Goal: Information Seeking & Learning: Learn about a topic

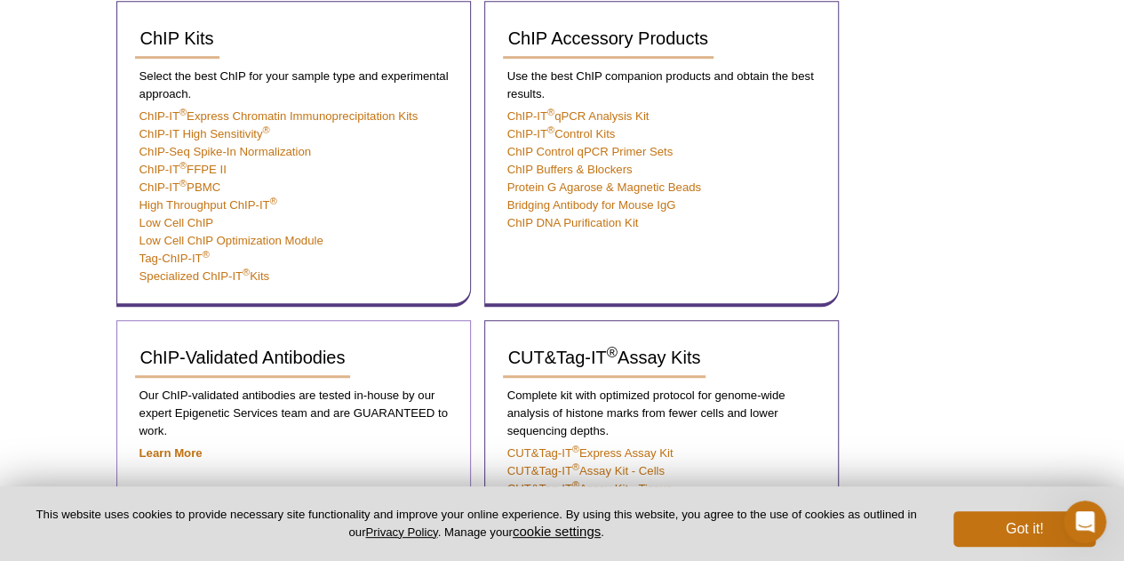
scroll to position [418, 0]
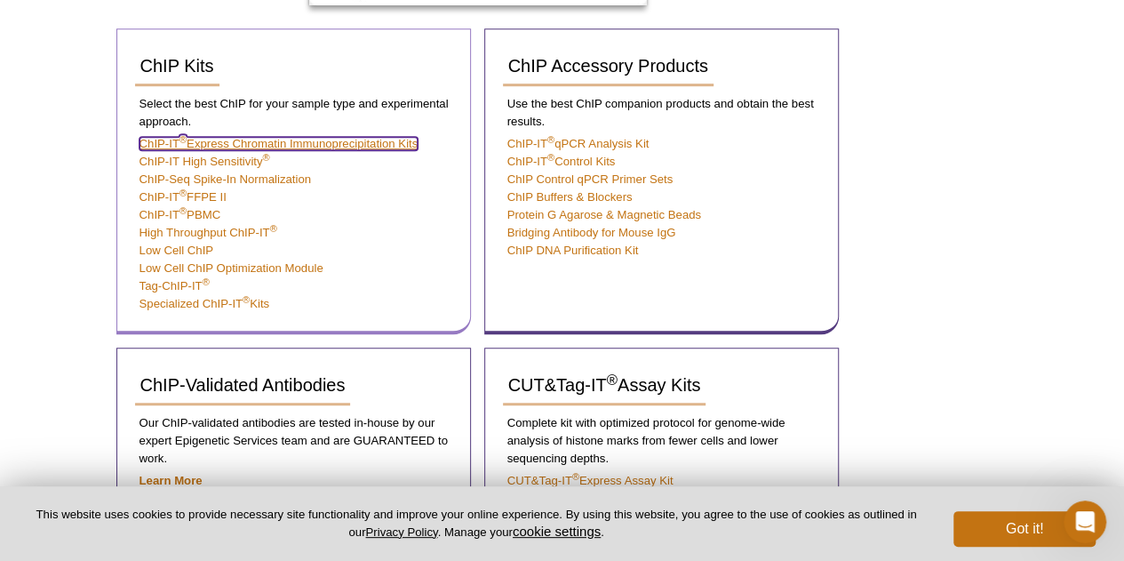
click at [382, 140] on link "ChIP-IT ® Express Chromatin Immunoprecipitation Kits" at bounding box center [279, 143] width 279 height 13
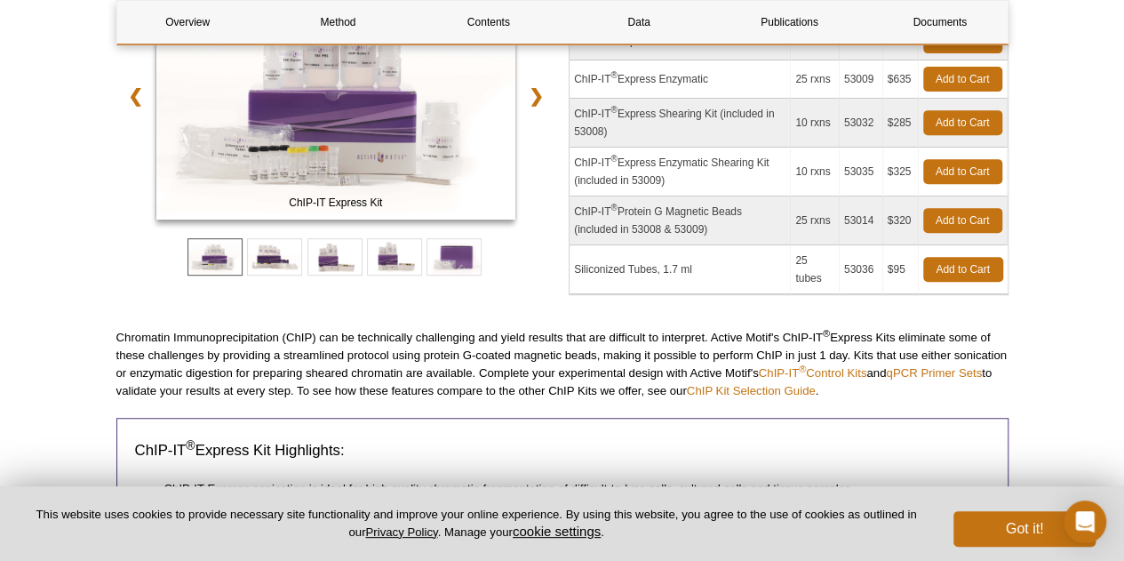
scroll to position [418, 0]
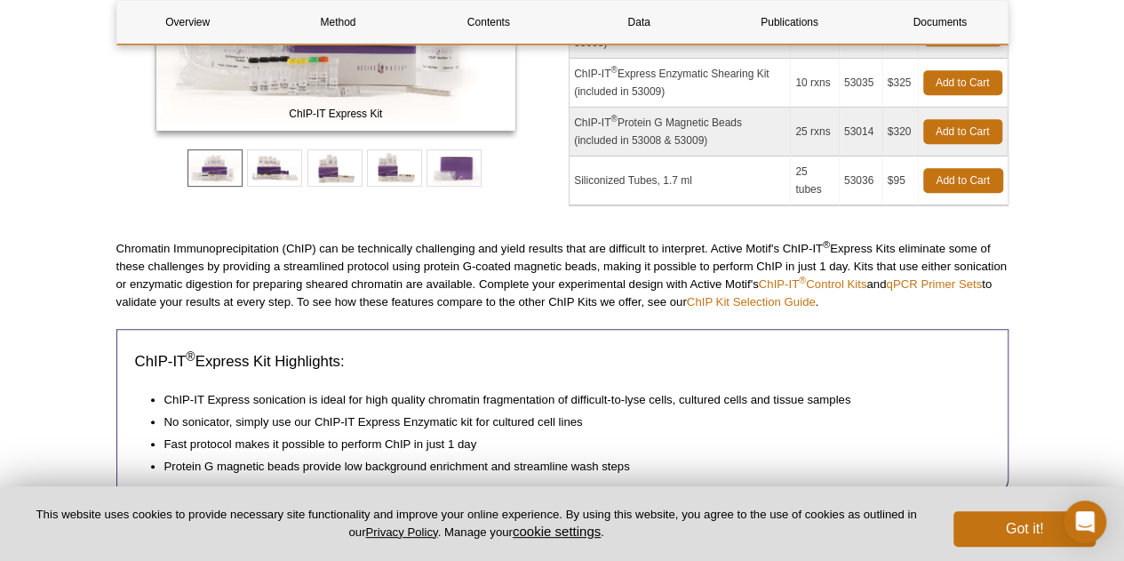
click at [580, 262] on p "Chromatin Immunoprecipitation (ChIP) can be technically challenging and yield r…" at bounding box center [562, 275] width 892 height 71
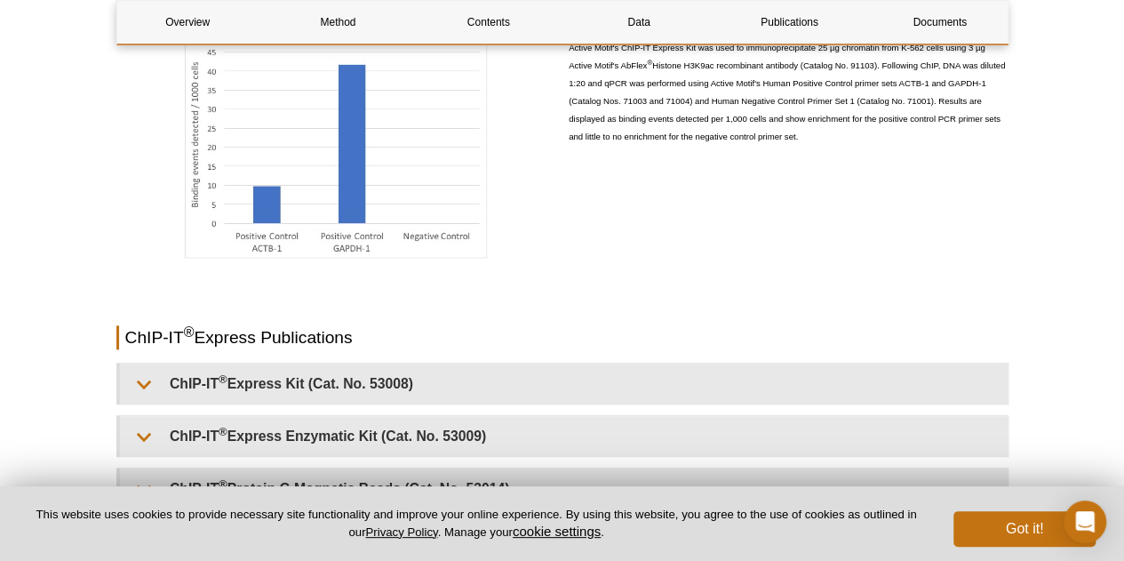
scroll to position [4328, 0]
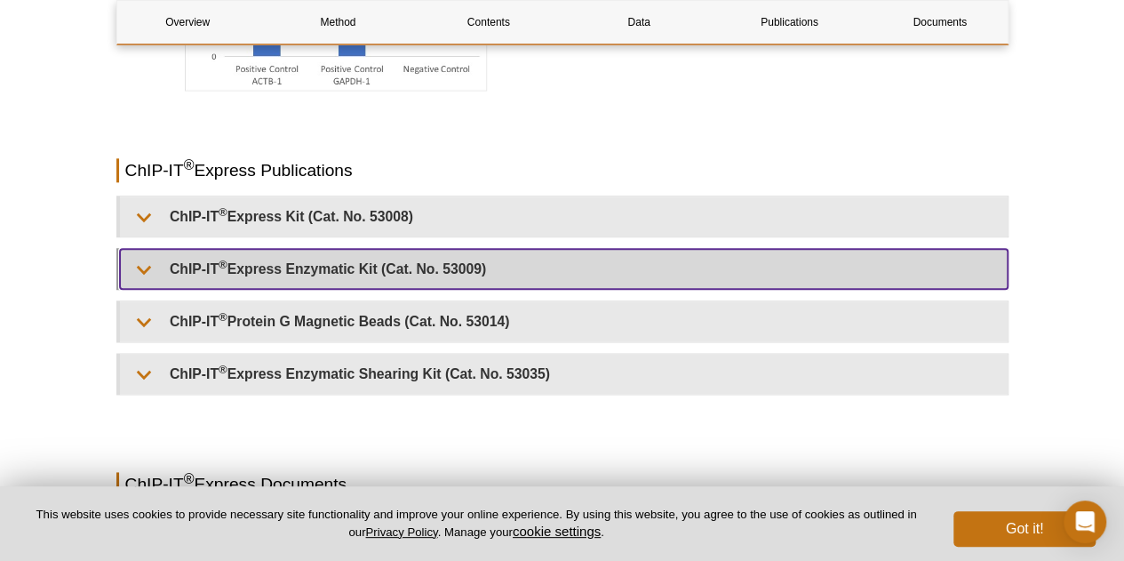
click at [447, 278] on summary "ChIP-IT ® Express Enzymatic Kit (Cat. No. 53009)" at bounding box center [564, 269] width 888 height 40
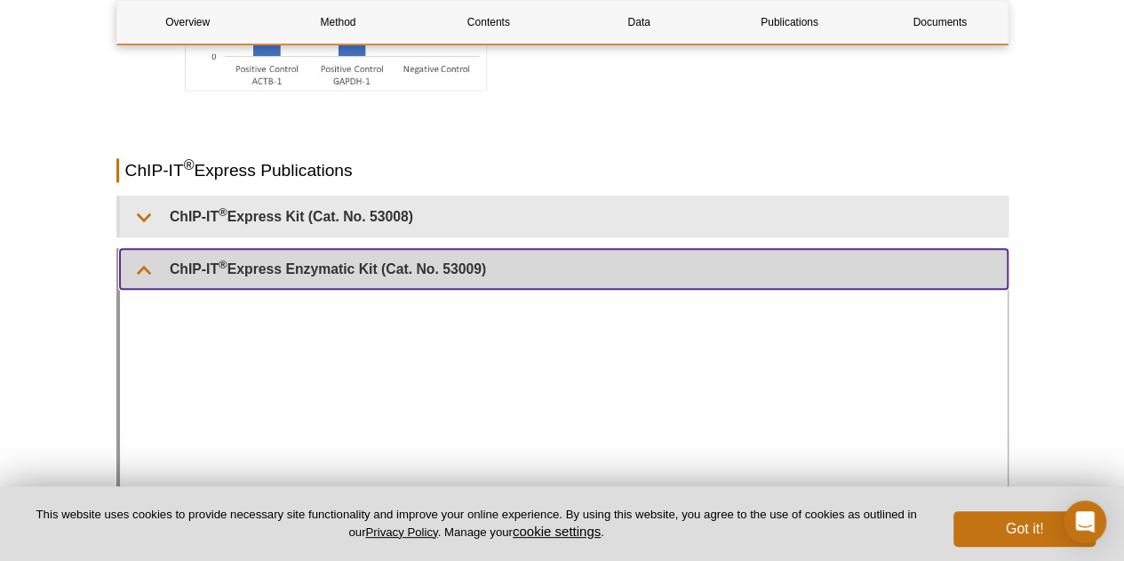
click at [447, 278] on summary "ChIP-IT ® Express Enzymatic Kit (Cat. No. 53009)" at bounding box center [564, 269] width 888 height 40
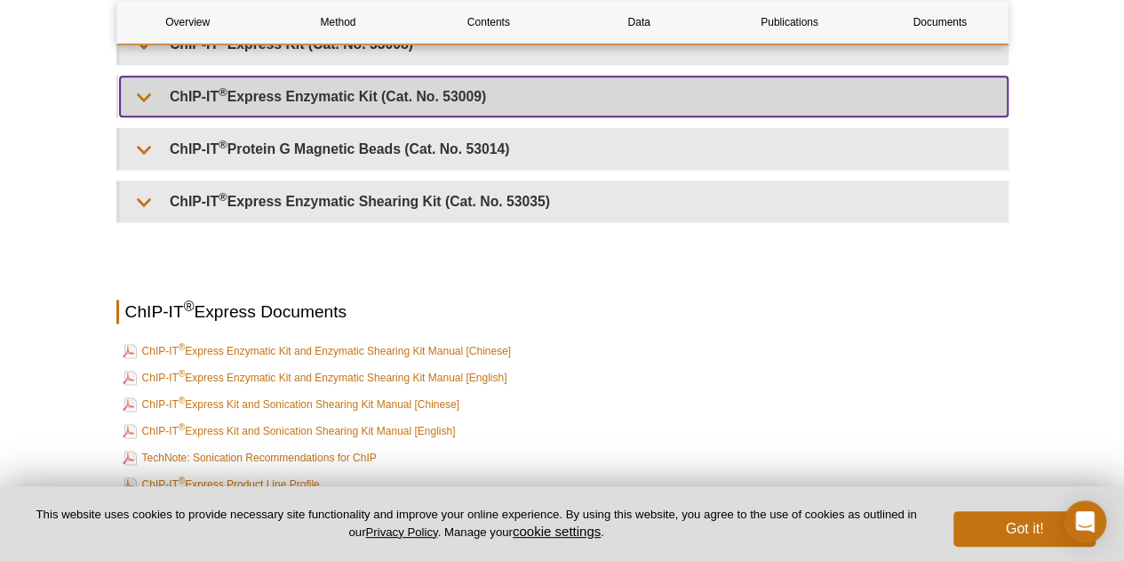
scroll to position [4417, 0]
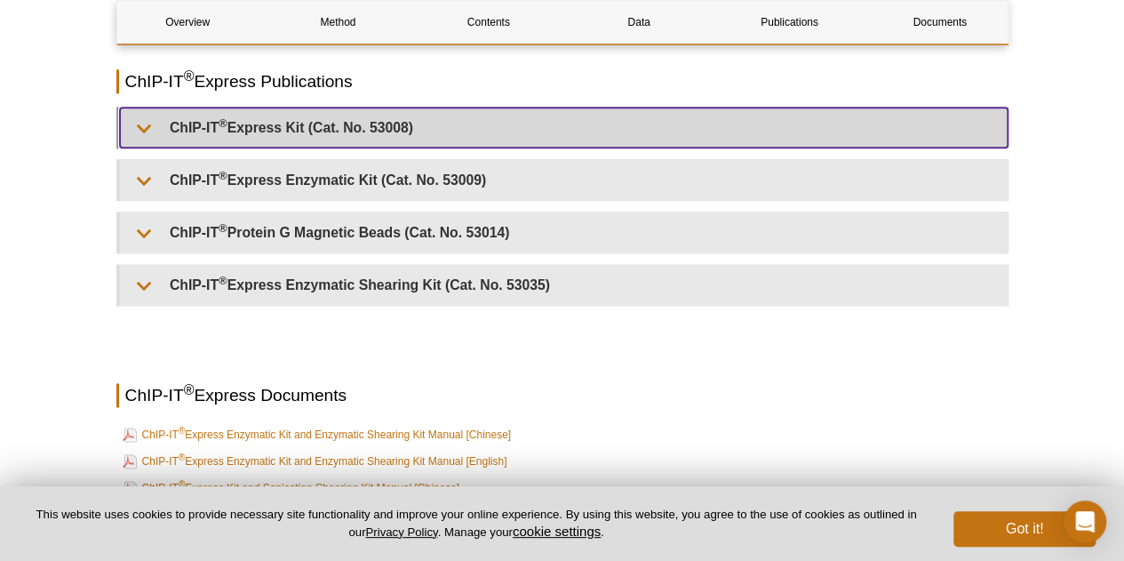
click at [201, 143] on summary "ChIP-IT ® Express Kit (Cat. No. 53008)" at bounding box center [564, 128] width 888 height 40
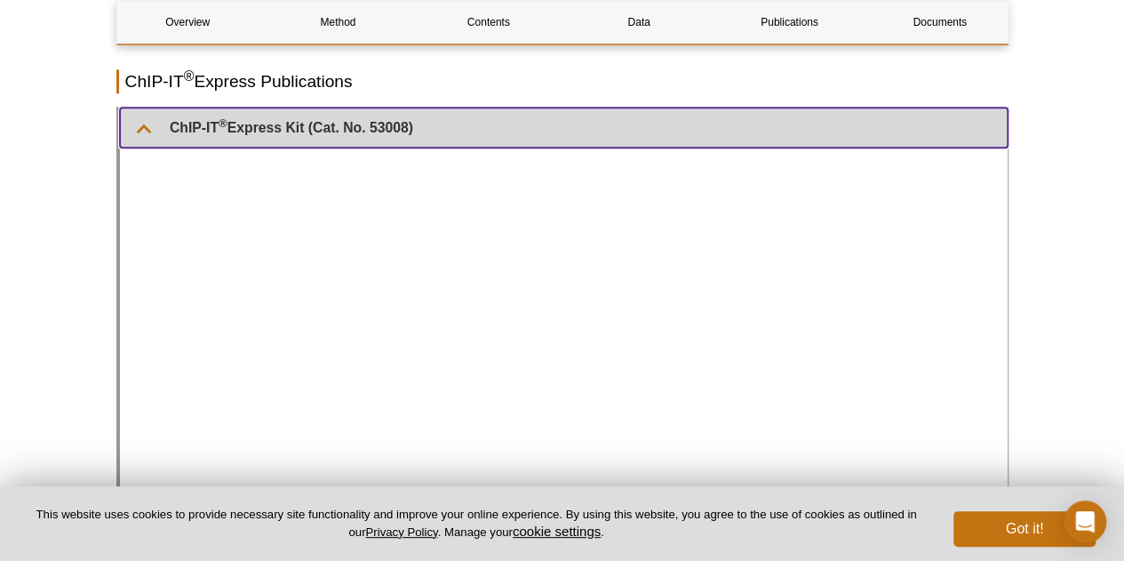
click at [229, 130] on summary "ChIP-IT ® Express Kit (Cat. No. 53008)" at bounding box center [564, 128] width 888 height 40
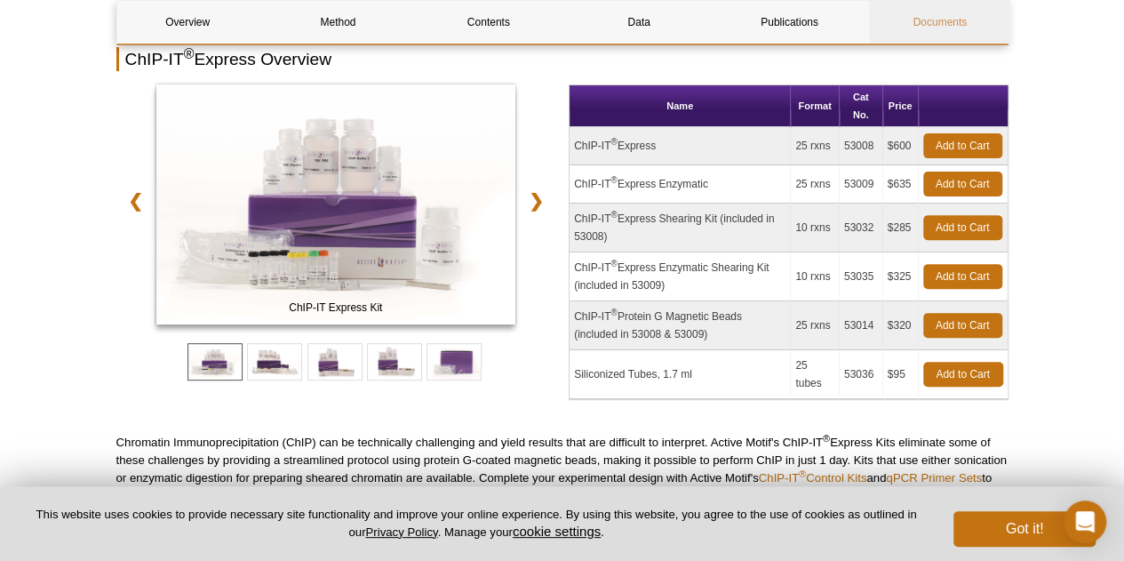
scroll to position [0, 0]
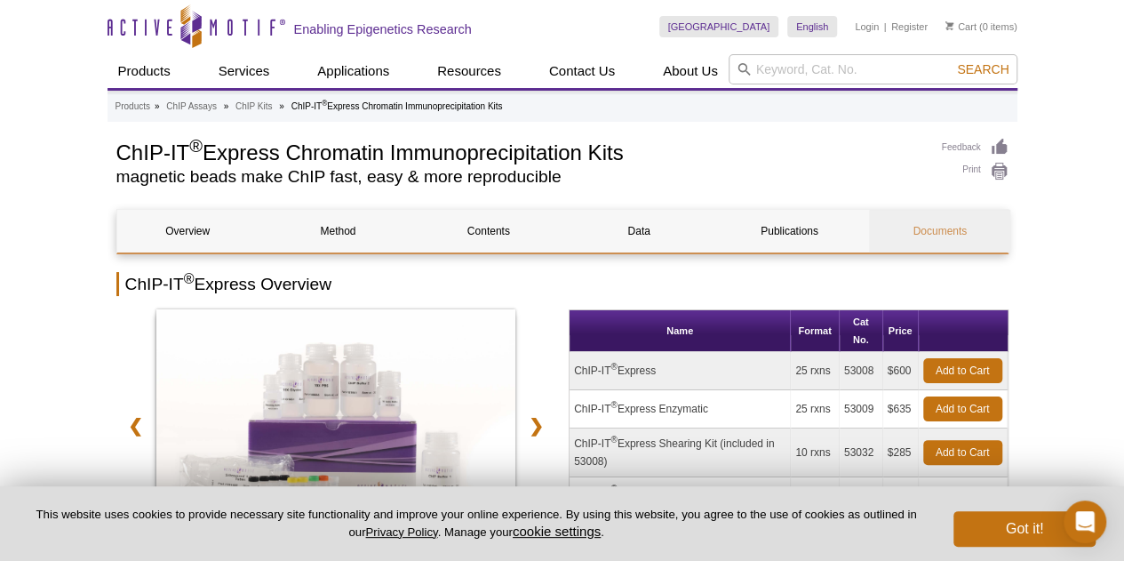
drag, startPoint x: 898, startPoint y: 341, endPoint x: 1007, endPoint y: 31, distance: 328.5
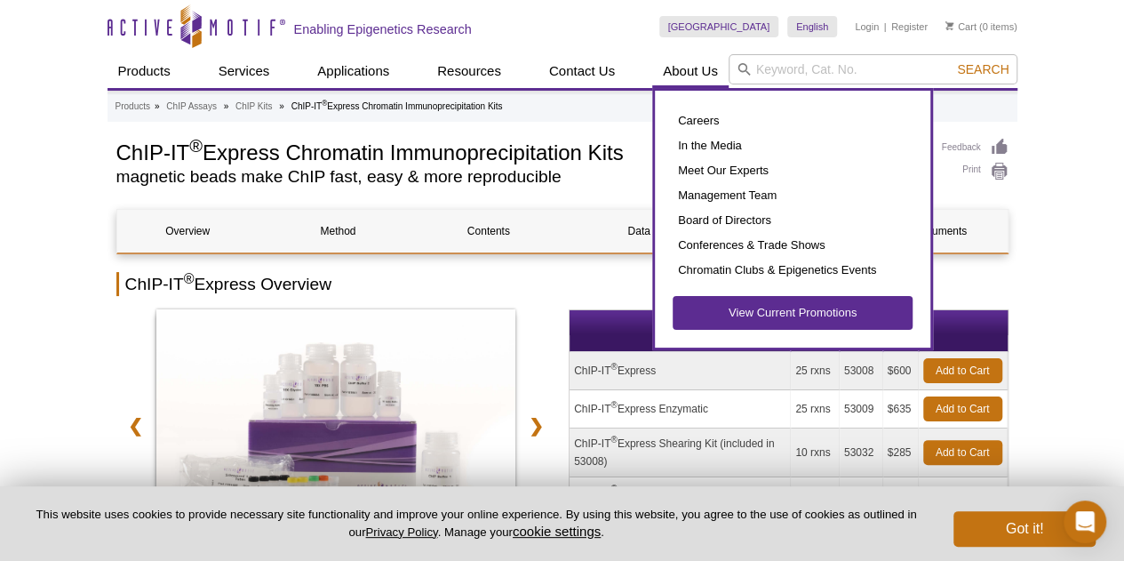
drag, startPoint x: 658, startPoint y: 35, endPoint x: 663, endPoint y: 68, distance: 34.2
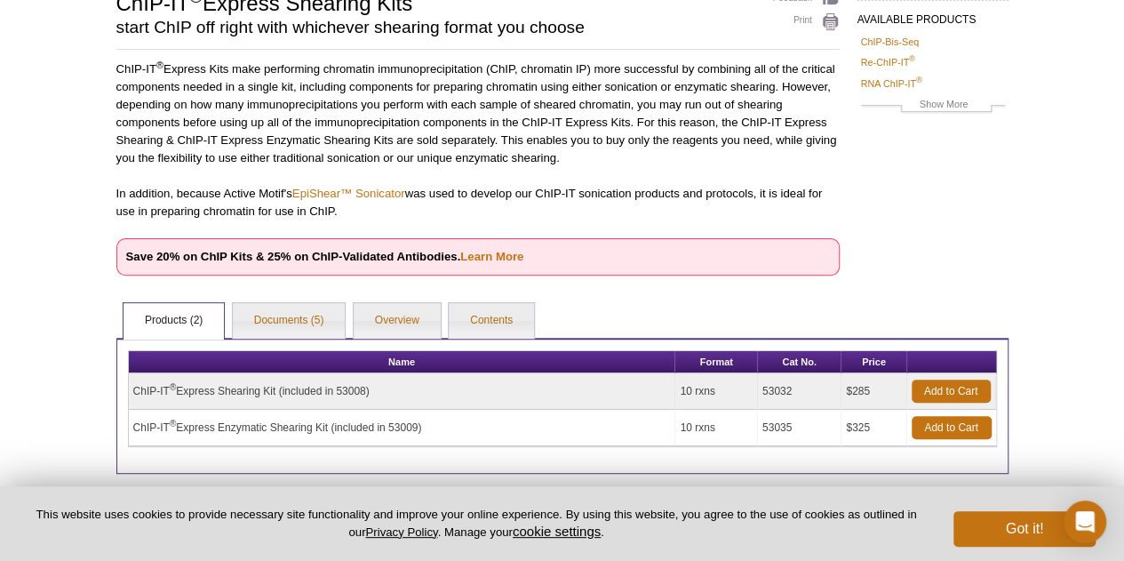
scroll to position [178, 0]
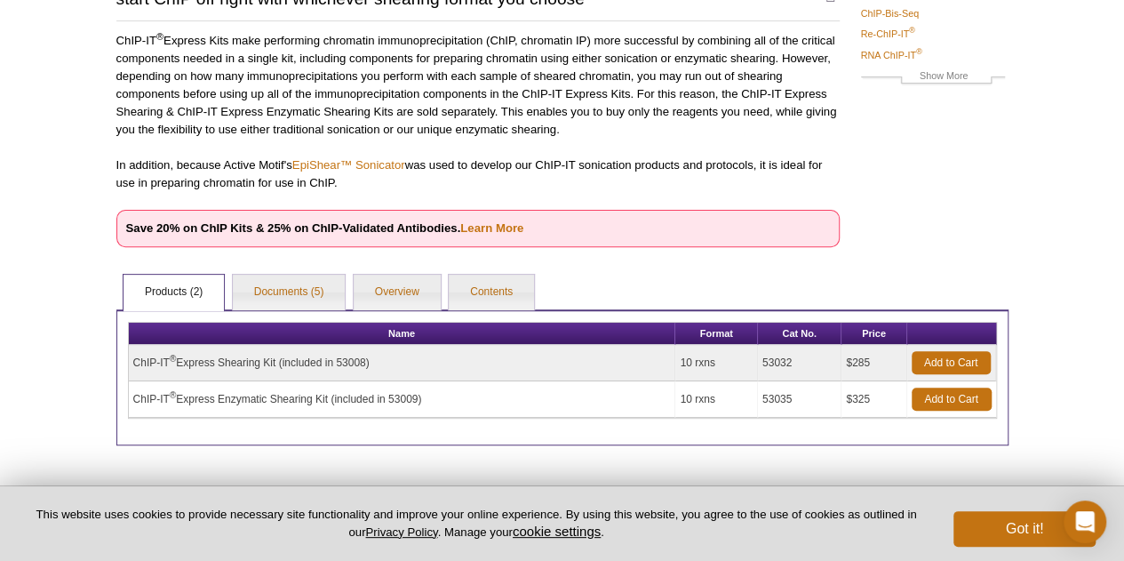
click at [1052, 247] on div "Active Motif Logo Enabling Epigenetics Research 0 Search Skip to content Active…" at bounding box center [562, 231] width 1124 height 818
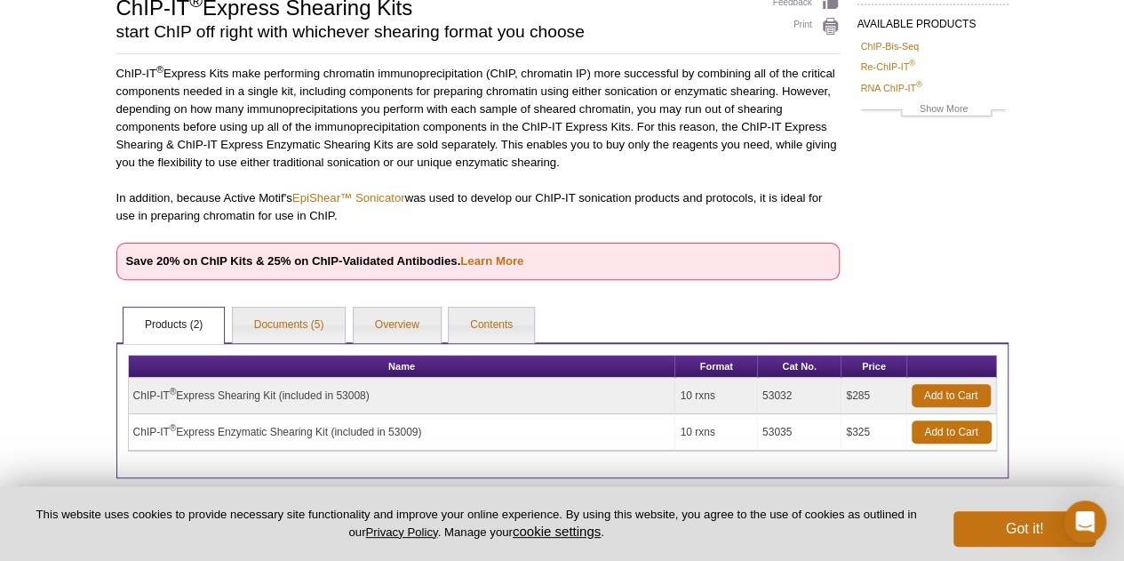
drag, startPoint x: 1056, startPoint y: 214, endPoint x: 1086, endPoint y: 188, distance: 40.3
